Goal: Information Seeking & Learning: Learn about a topic

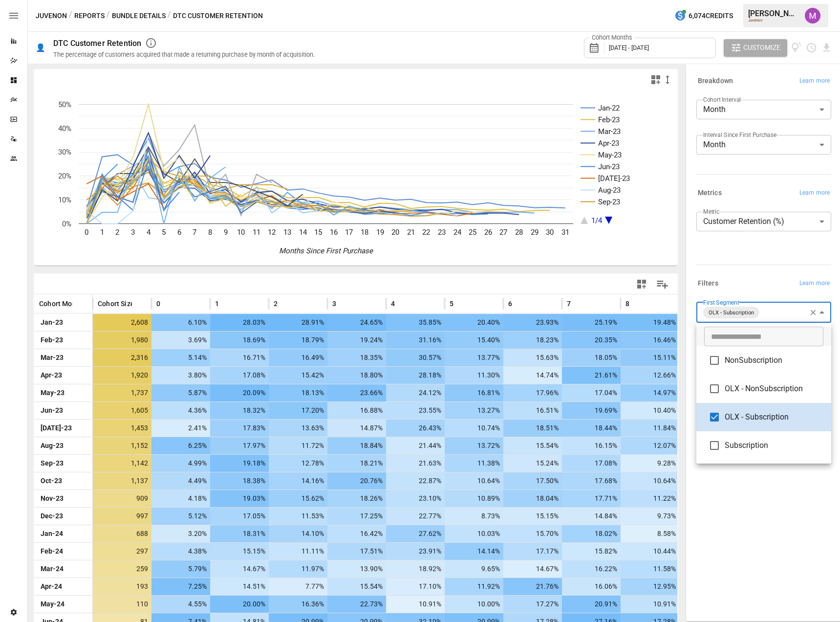
click at [785, 0] on body "Reports Dazzler Studio Dashboards Plans SmartModel ™ Data Sources Team Settings…" at bounding box center [420, 0] width 840 height 0
click at [756, 411] on span "OLX - Subscription" at bounding box center [774, 417] width 99 height 12
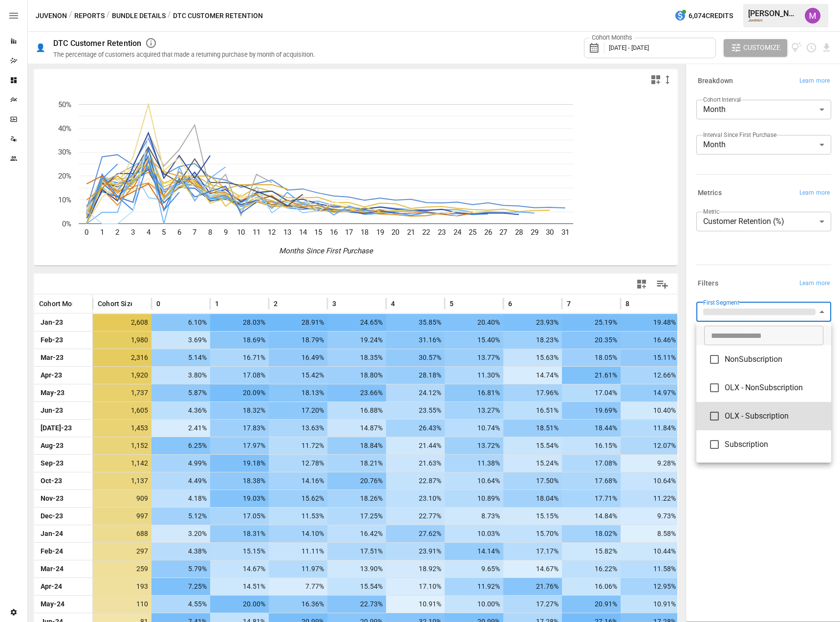
click at [745, 444] on span "Subscription" at bounding box center [774, 444] width 99 height 12
type input "**********"
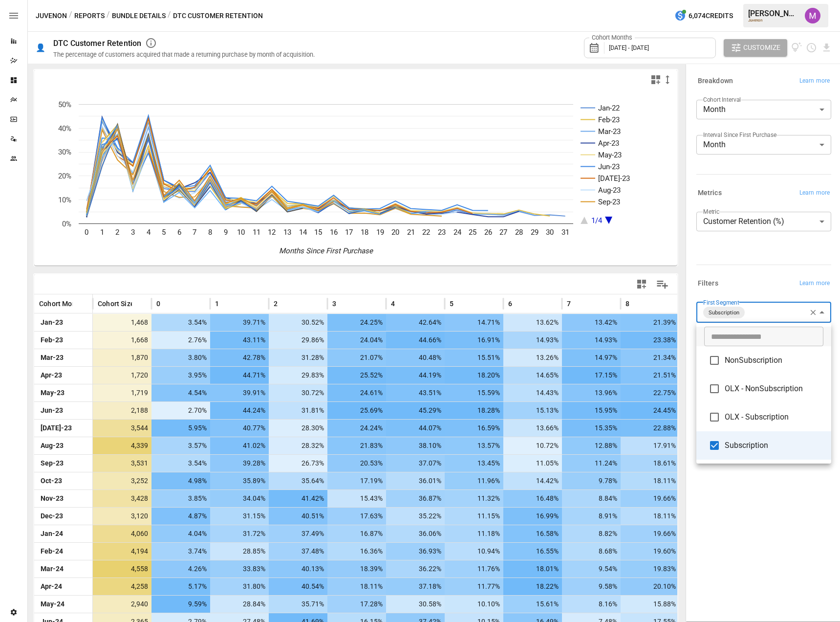
click at [738, 261] on div at bounding box center [420, 311] width 840 height 622
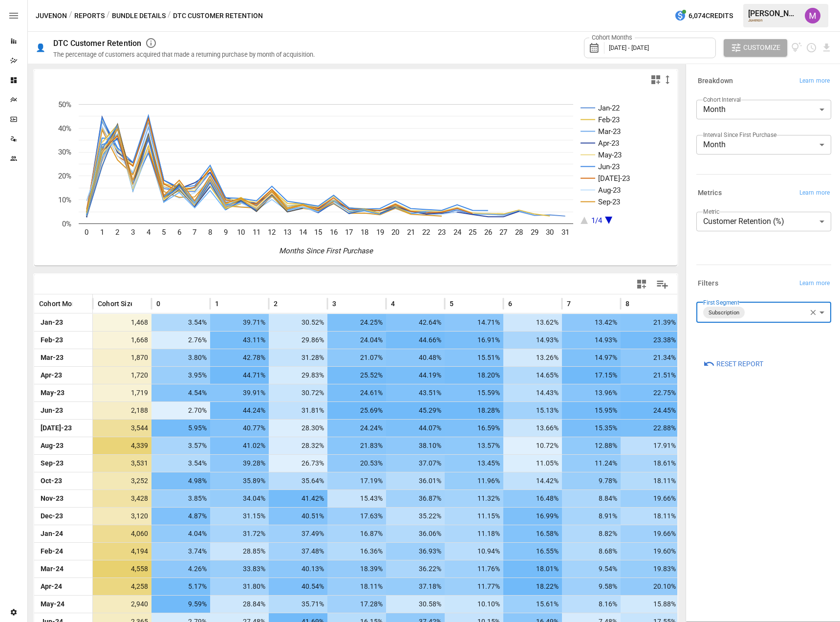
click at [699, 48] on div "Cohort Months [DATE] - [DATE]" at bounding box center [650, 48] width 132 height 21
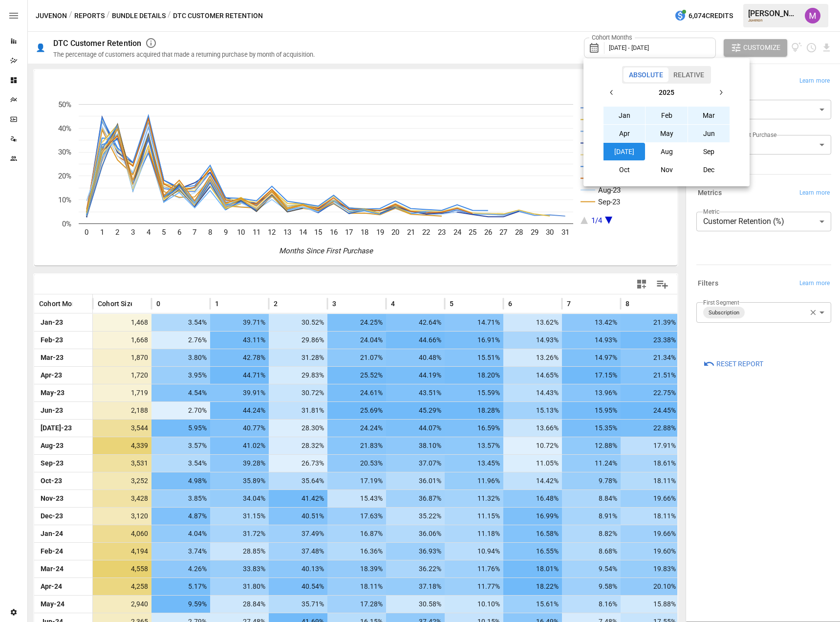
click at [616, 92] on button "button" at bounding box center [612, 93] width 18 height 18
click at [633, 120] on button "Jan" at bounding box center [625, 116] width 42 height 18
click at [716, 97] on button "button" at bounding box center [721, 93] width 18 height 18
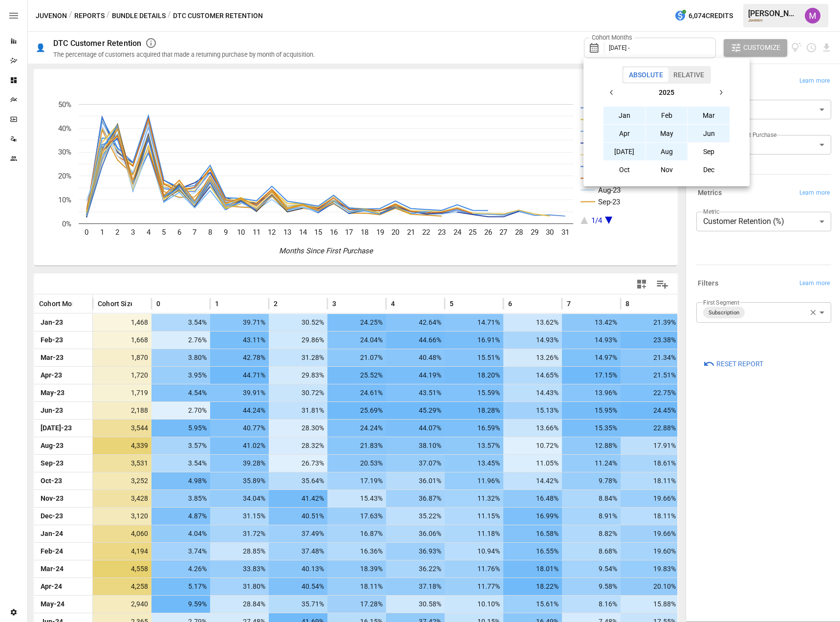
click at [668, 152] on button "Aug" at bounding box center [667, 152] width 42 height 18
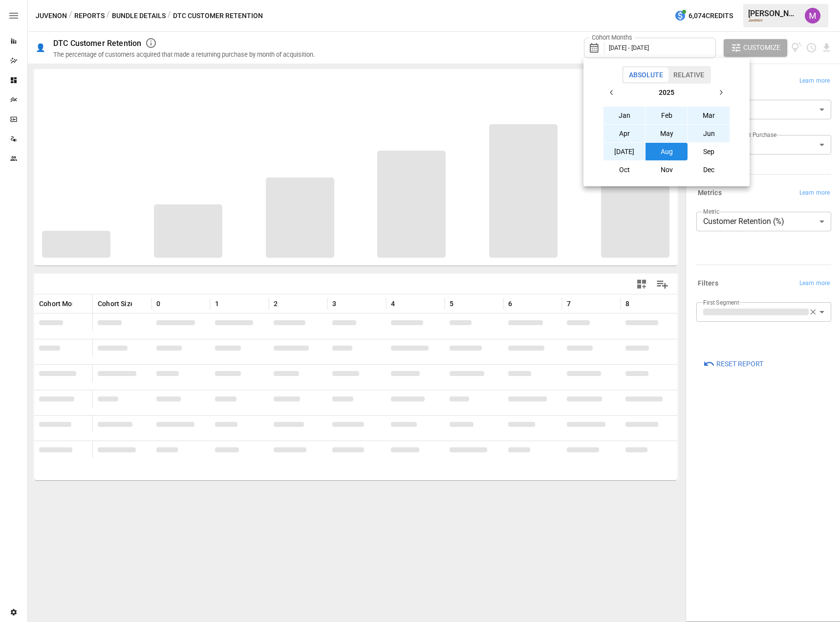
click at [756, 46] on div at bounding box center [420, 311] width 840 height 622
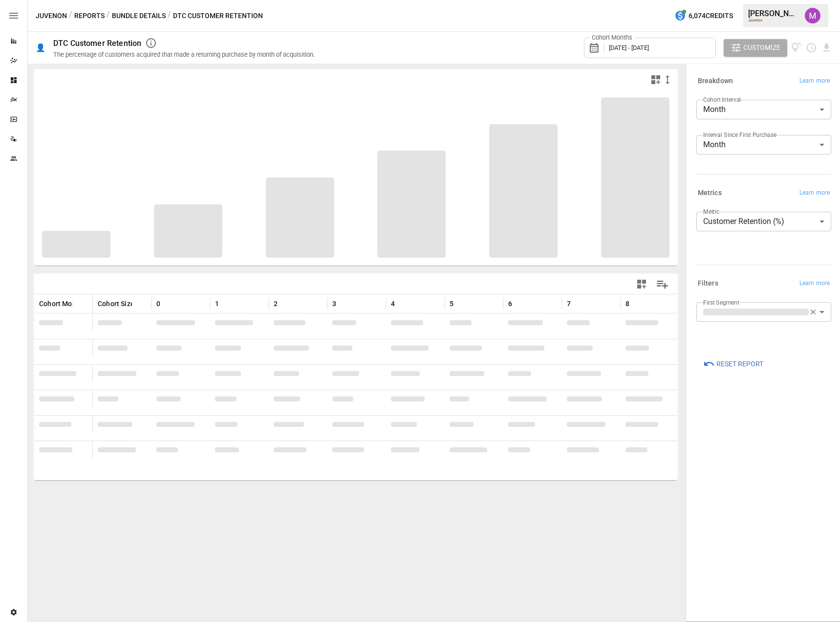
click at [756, 51] on span "Customize" at bounding box center [762, 48] width 37 height 12
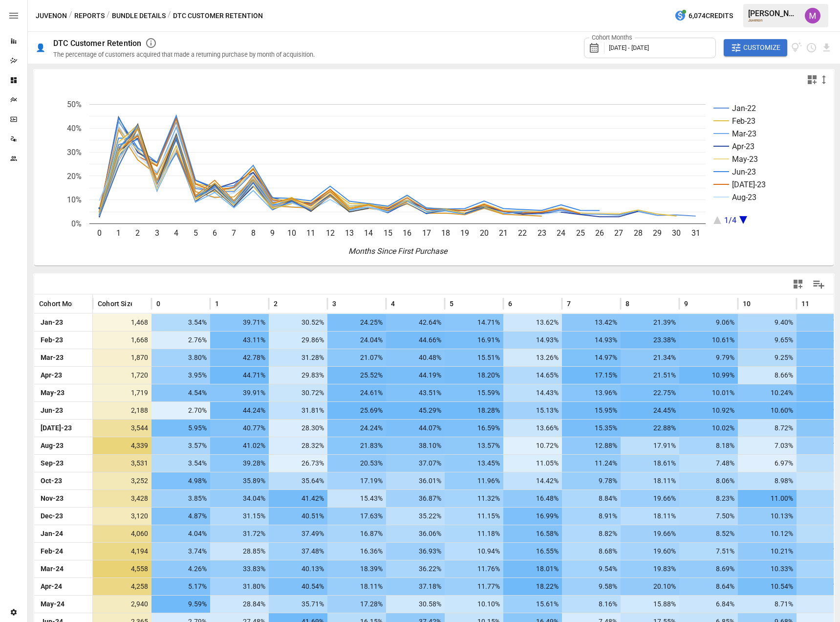
click at [773, 247] on icon "Jan-22 Feb-23 Mar-23 Apr-23 May-23 Jun-23 [DATE]-23 Aug-23 1/4 0 1 2 3 4 5 6 7 …" at bounding box center [429, 177] width 790 height 176
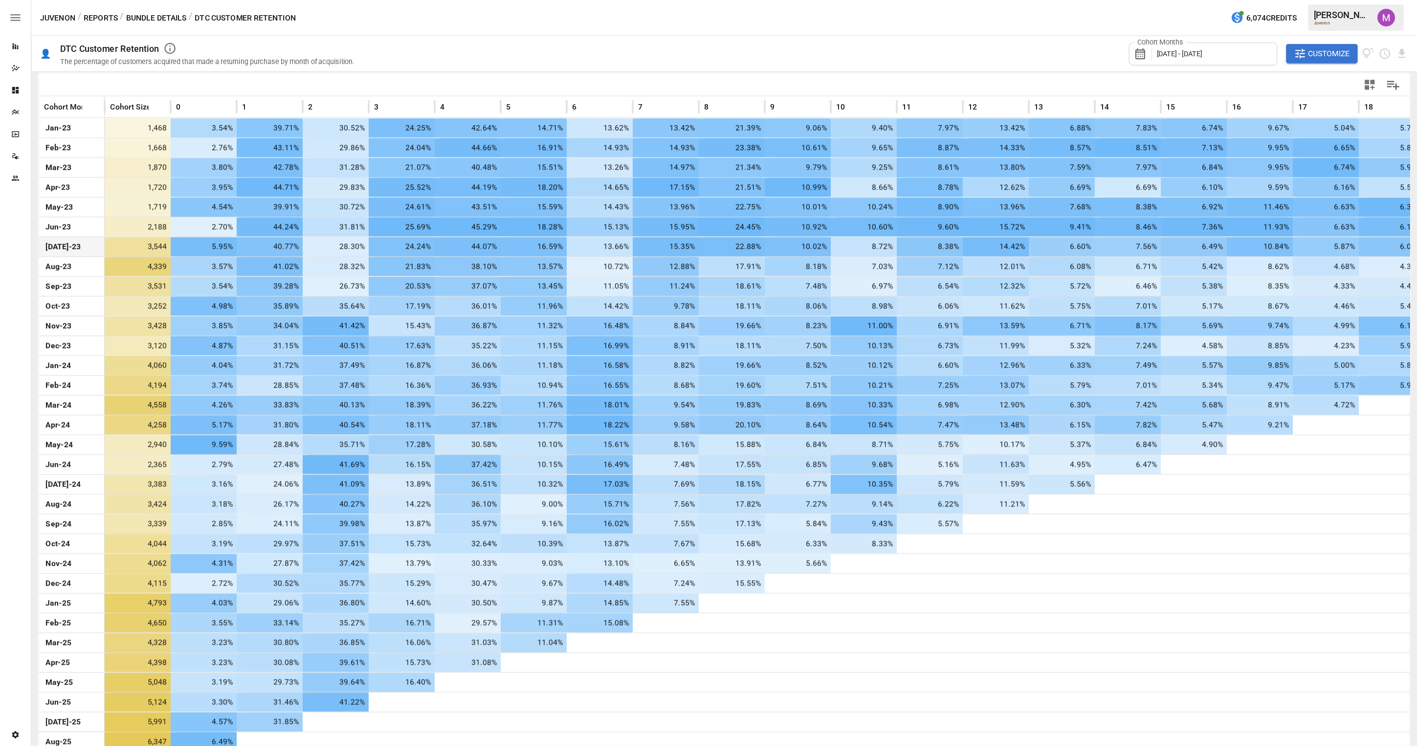
scroll to position [227, 0]
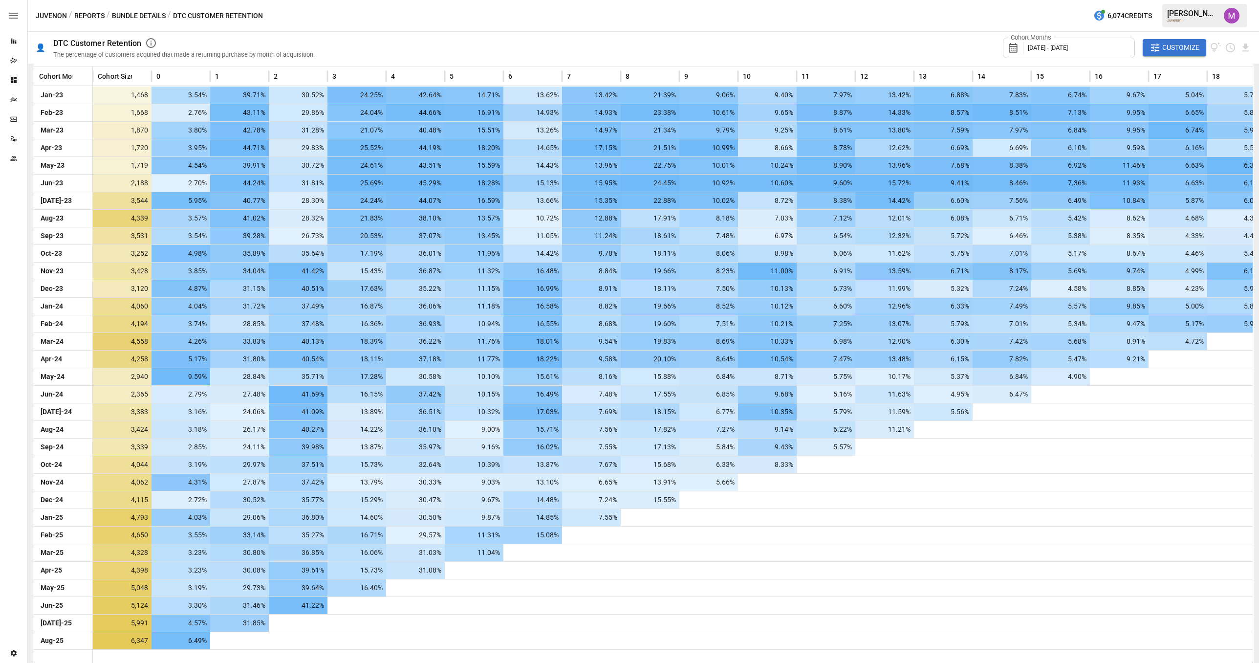
click at [828, 32] on div "Cohort Months [DATE] - [DATE] Customize" at bounding box center [789, 48] width 925 height 32
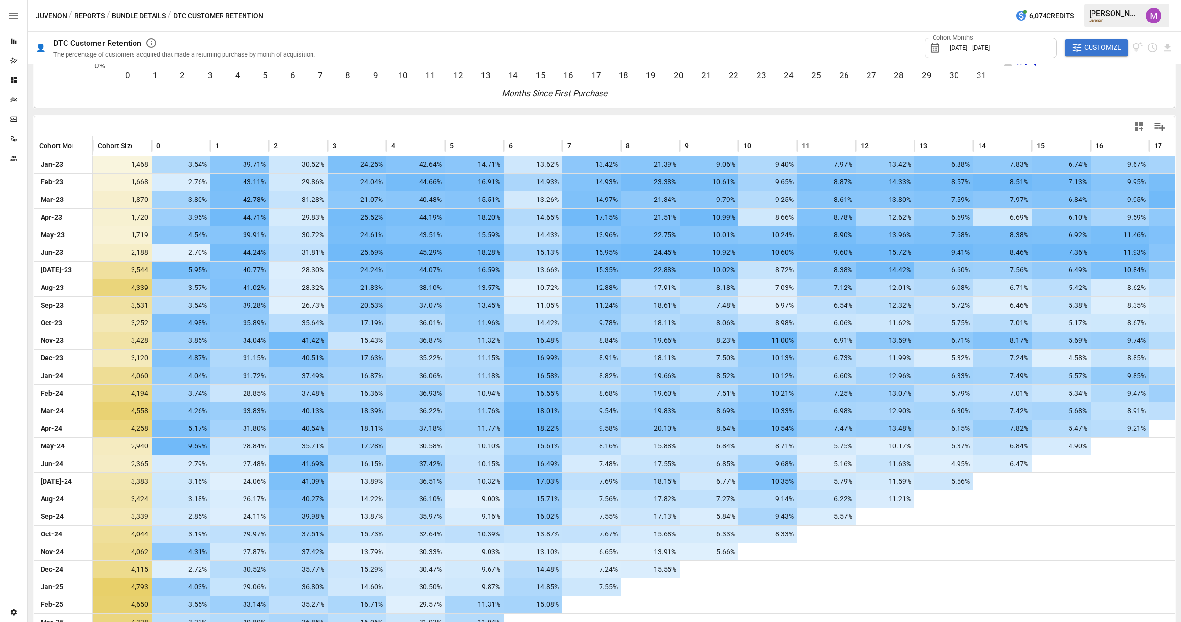
scroll to position [148, 0]
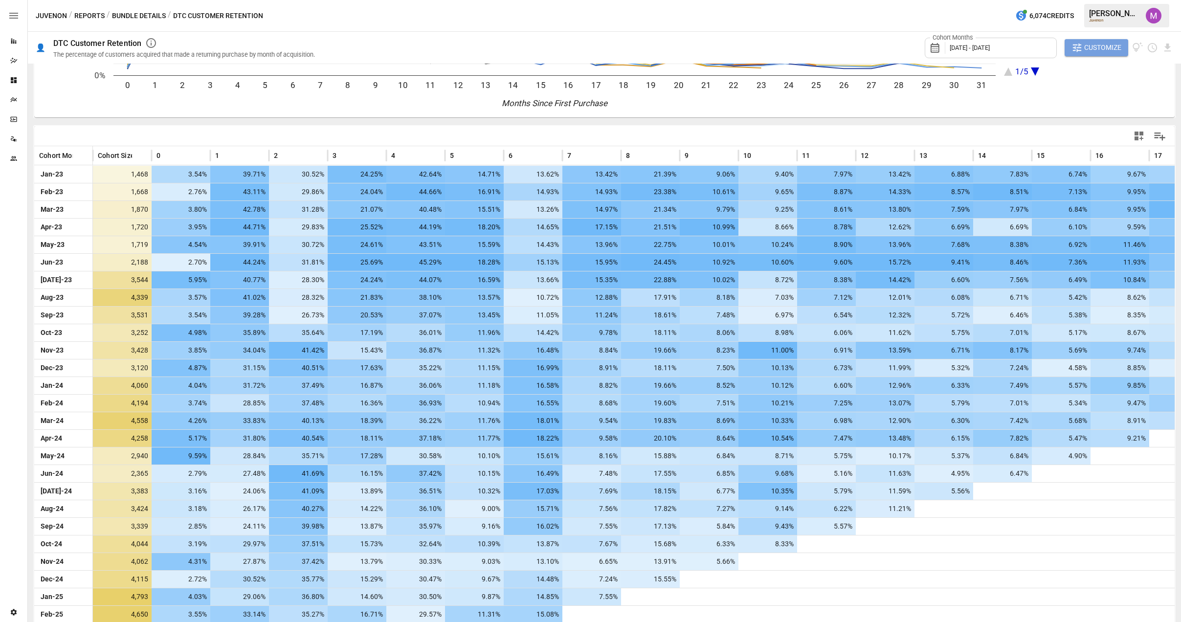
click at [840, 41] on button "Customize" at bounding box center [1096, 48] width 64 height 18
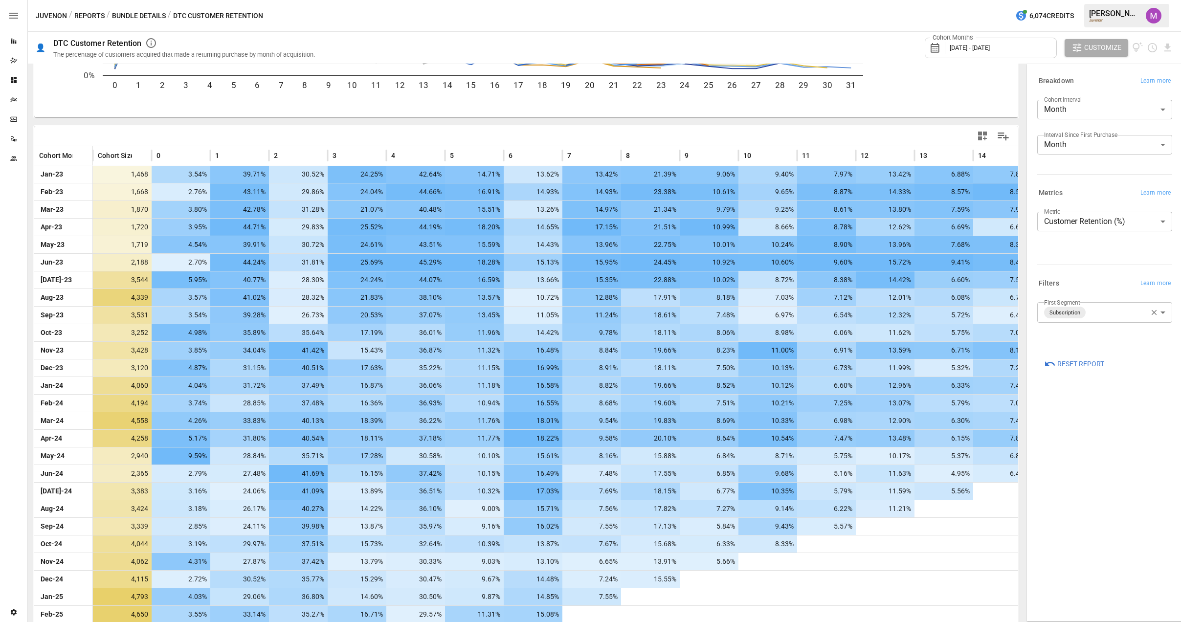
click at [840, 0] on body "Reports Dazzler Studio Dashboards Plans SmartModel ™ Data Sources Team Settings…" at bounding box center [590, 0] width 1181 height 0
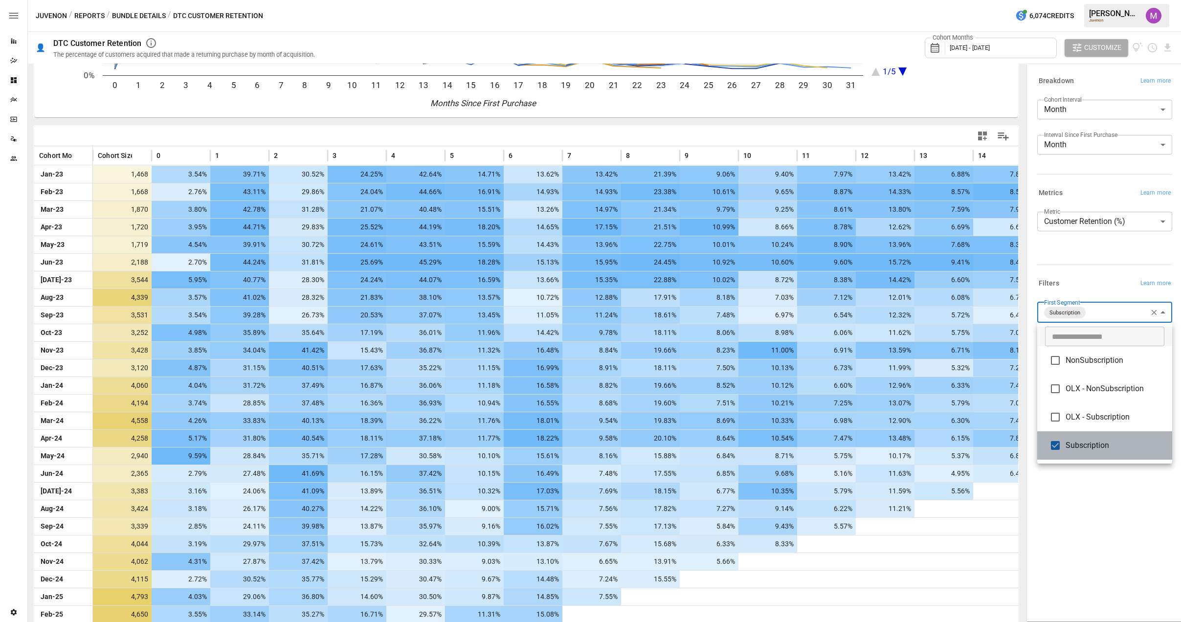
click at [840, 444] on span "Subscription" at bounding box center [1114, 445] width 99 height 12
click at [840, 368] on li "NonSubscription" at bounding box center [1104, 359] width 135 height 28
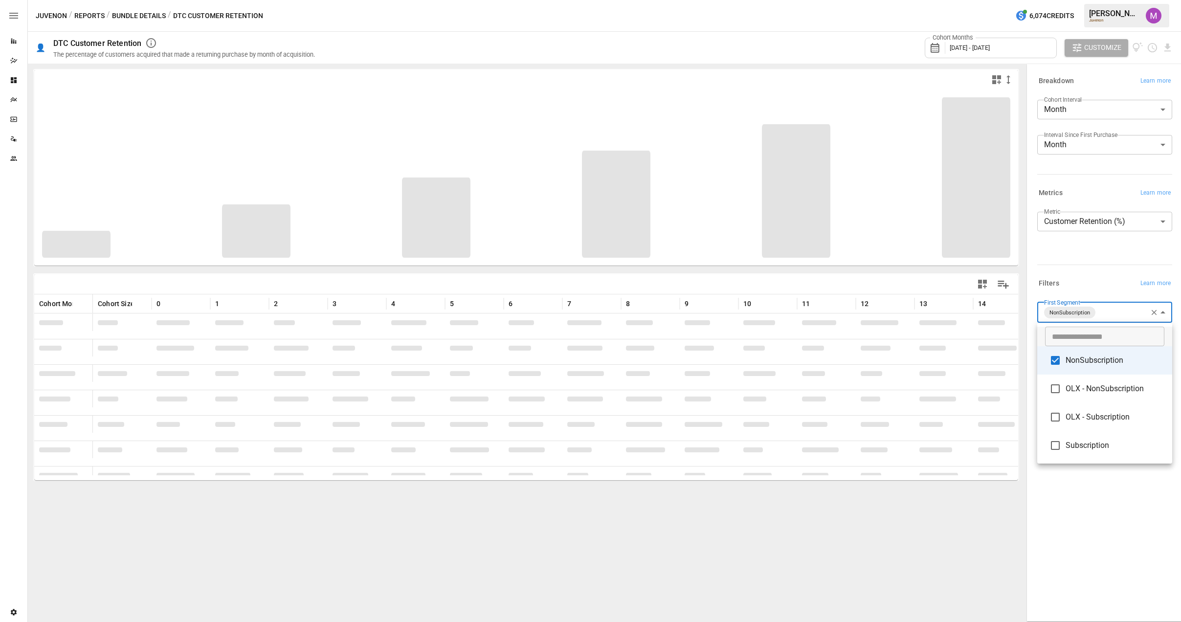
type input "**********"
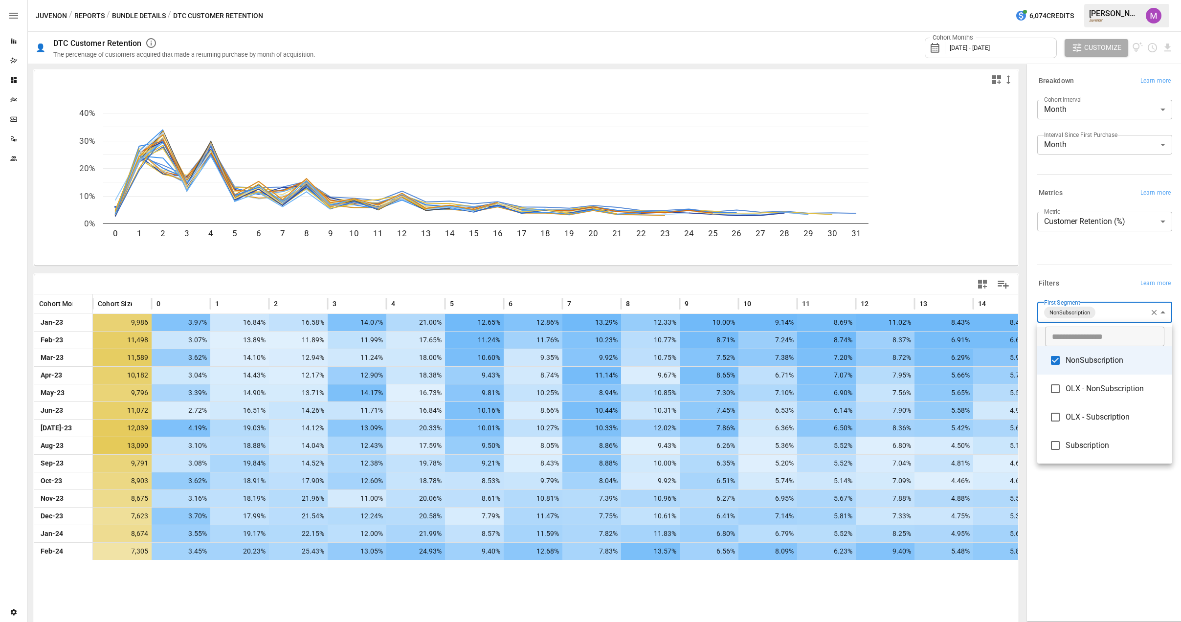
click at [840, 34] on div at bounding box center [590, 311] width 1181 height 622
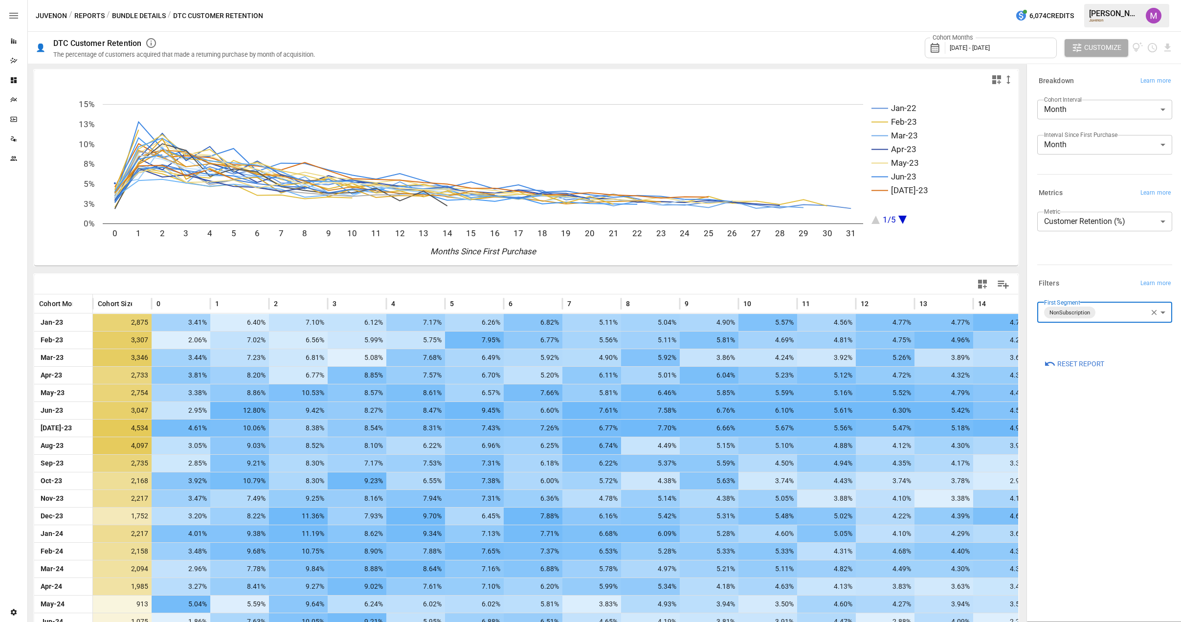
click at [840, 43] on span "Customize" at bounding box center [1102, 48] width 37 height 12
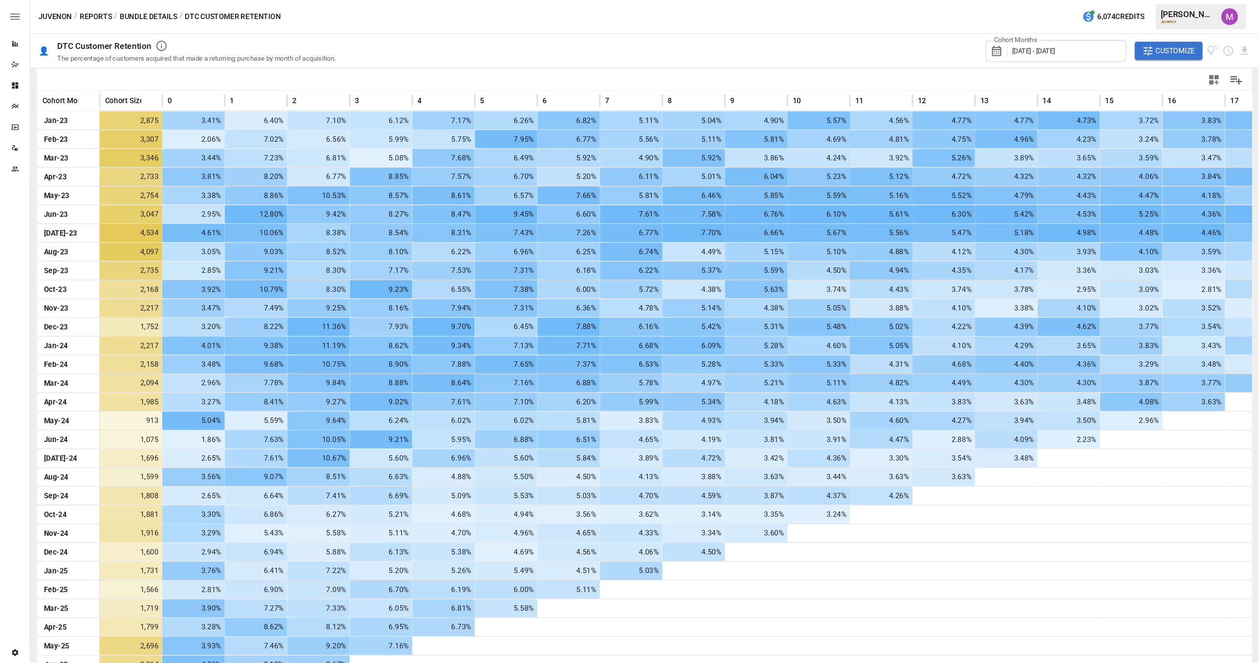
scroll to position [209, 0]
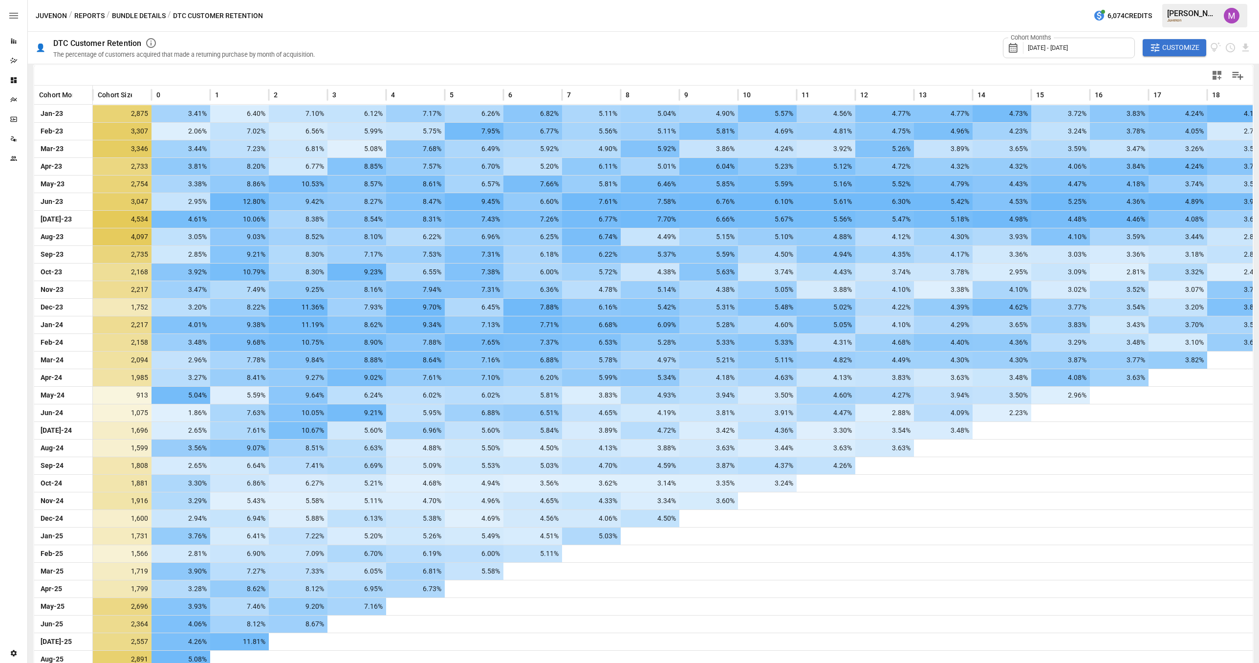
click at [840, 37] on div "Cohort Months [DATE] - [DATE] Customize" at bounding box center [789, 48] width 925 height 32
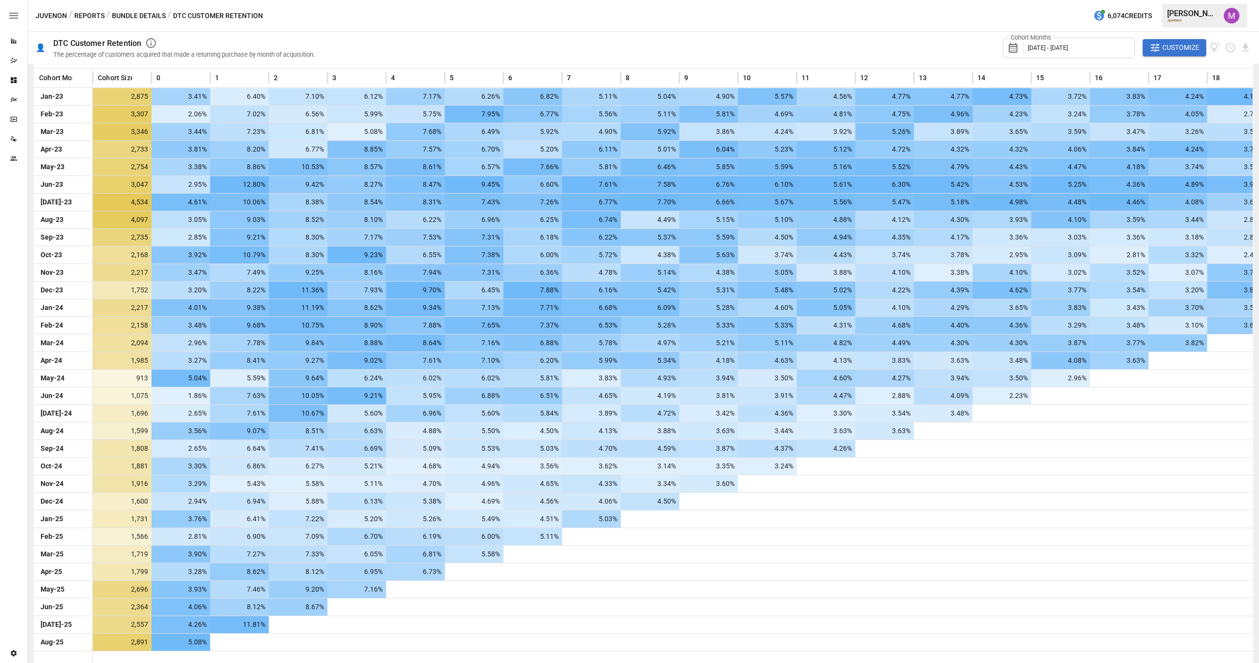
scroll to position [227, 0]
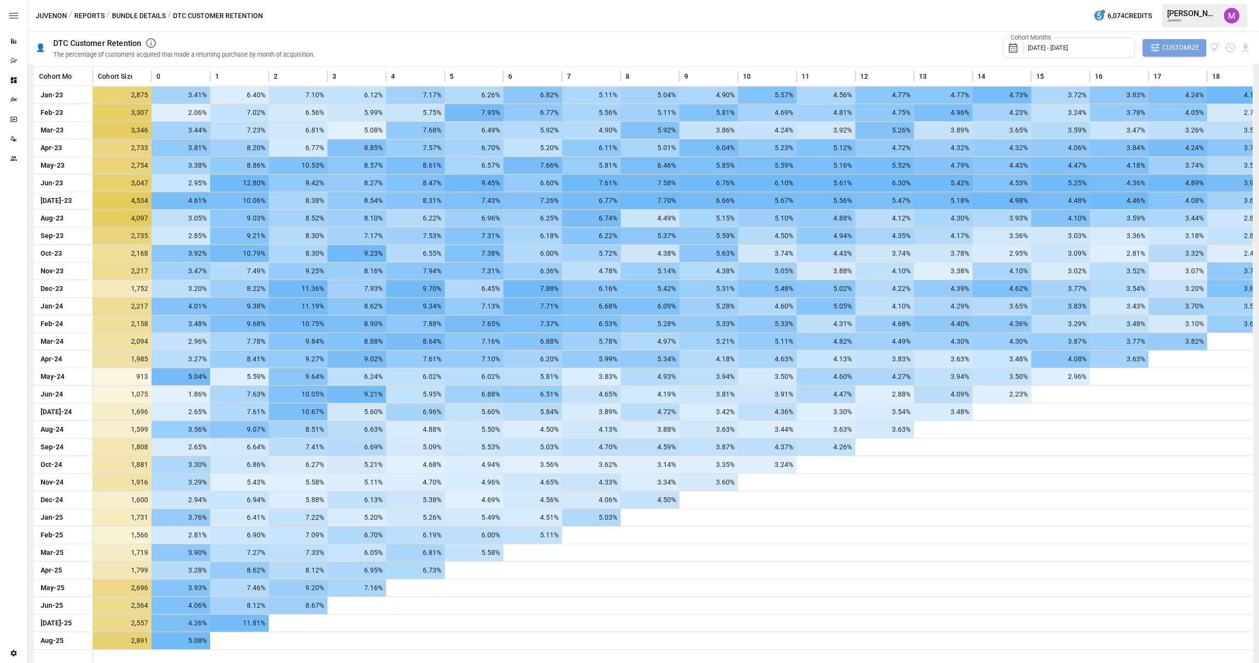
click at [840, 52] on span "Customize" at bounding box center [1180, 48] width 37 height 12
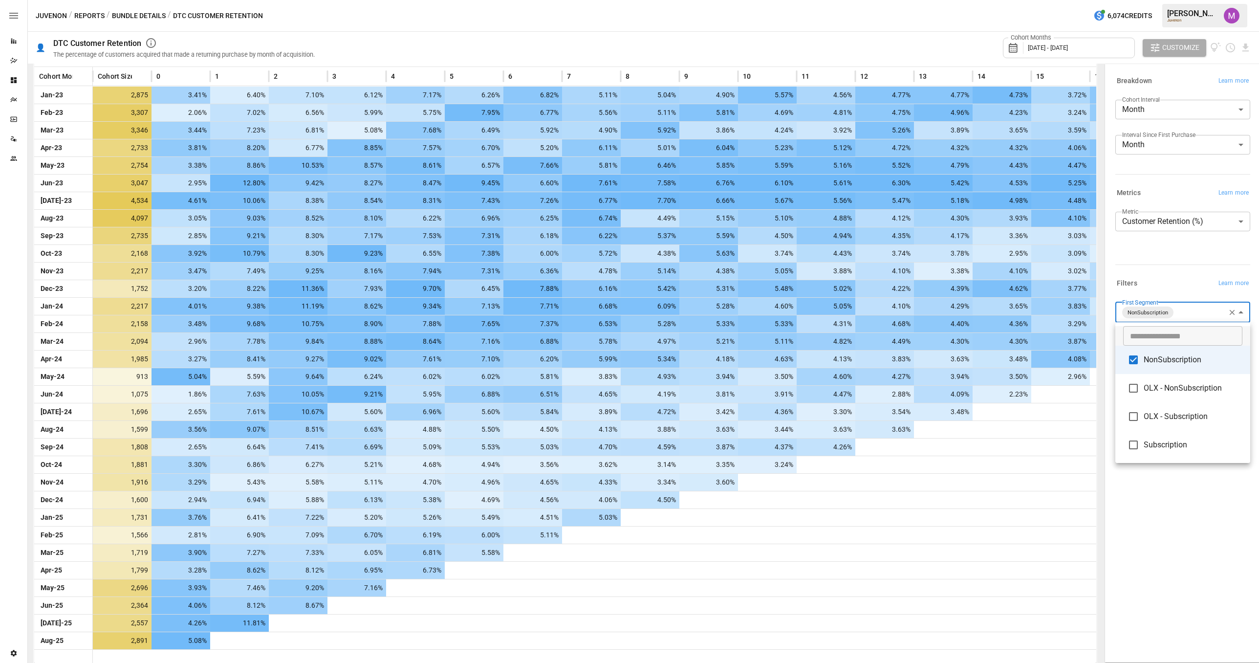
click at [840, 0] on body "Reports Dazzler Studio Dashboards Plans SmartModel ™ Data Sources Team Settings…" at bounding box center [629, 0] width 1259 height 0
click at [840, 366] on li "NonSubscription" at bounding box center [1183, 360] width 135 height 28
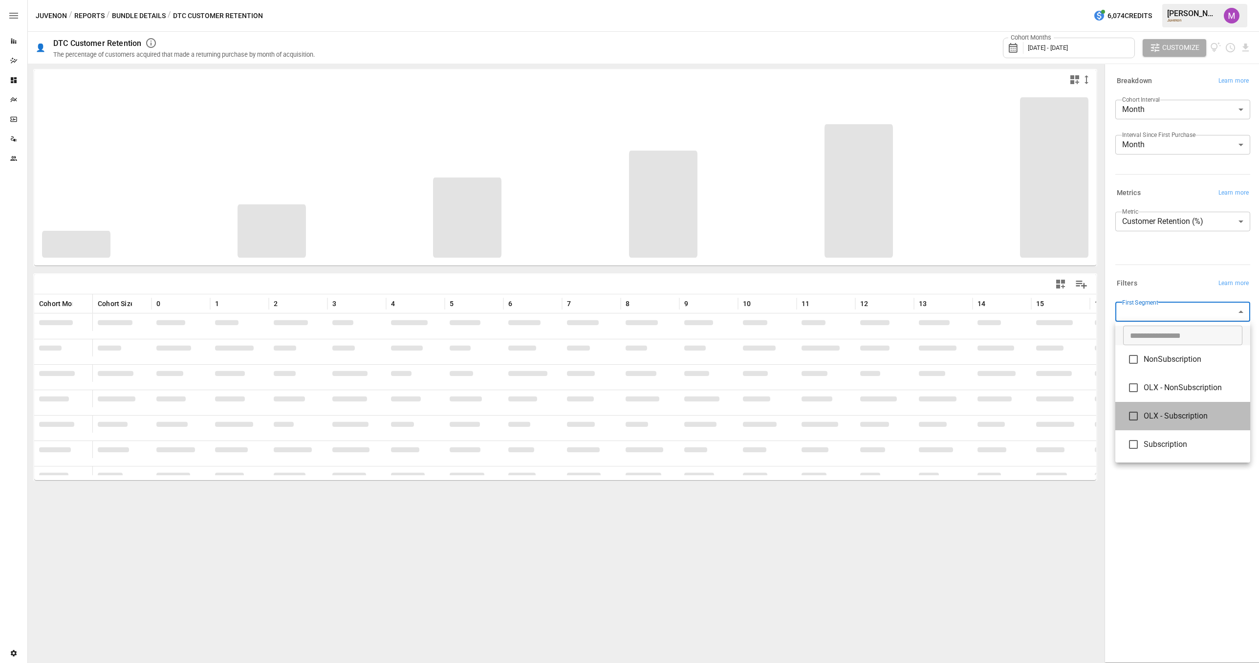
click at [840, 409] on li "OLX - Subscription" at bounding box center [1183, 416] width 135 height 28
type input "**********"
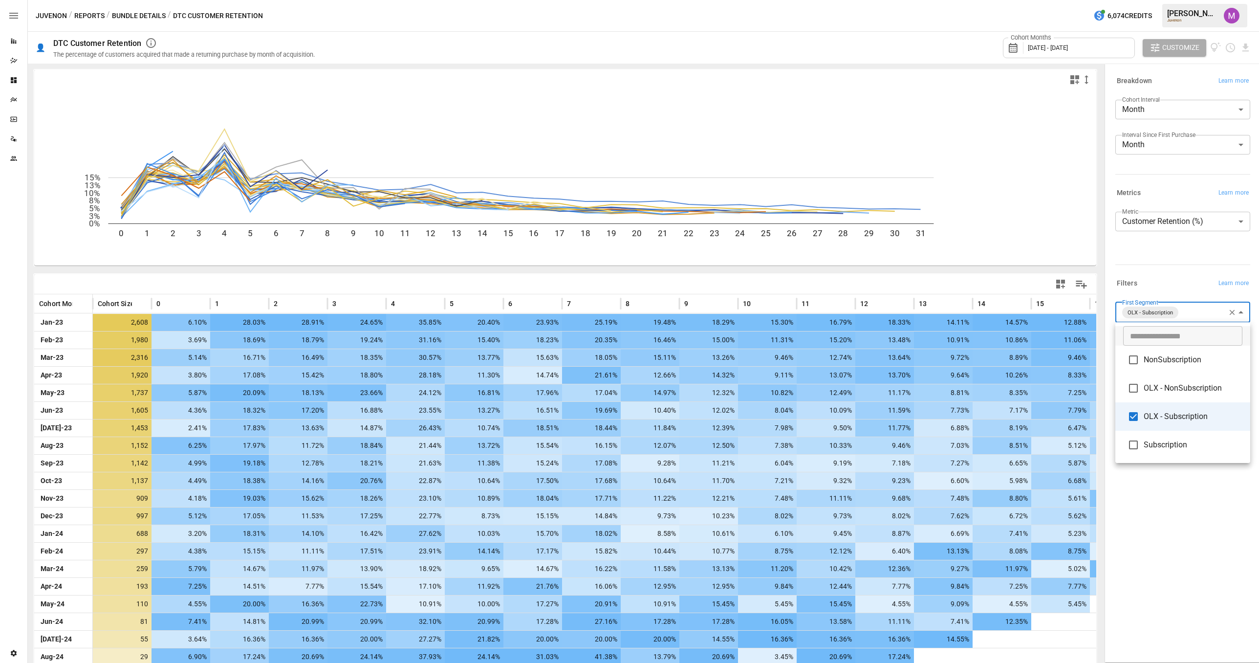
click at [765, 268] on div at bounding box center [629, 331] width 1259 height 663
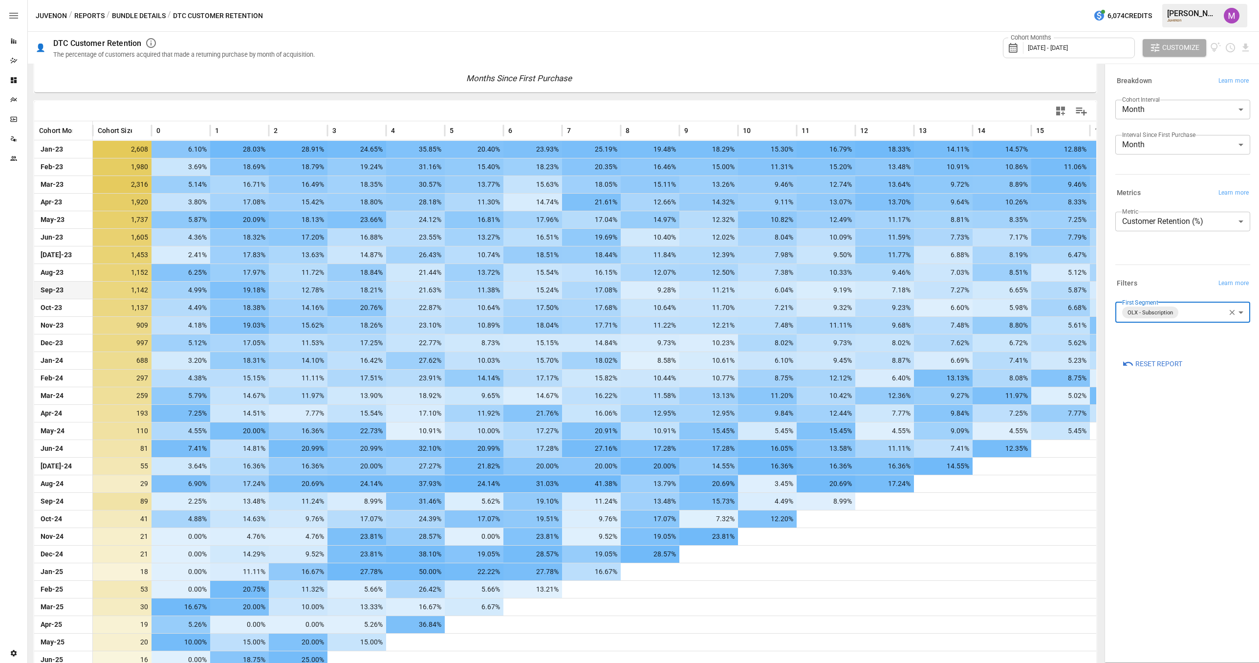
scroll to position [227, 0]
